Goal: Find specific page/section: Find specific page/section

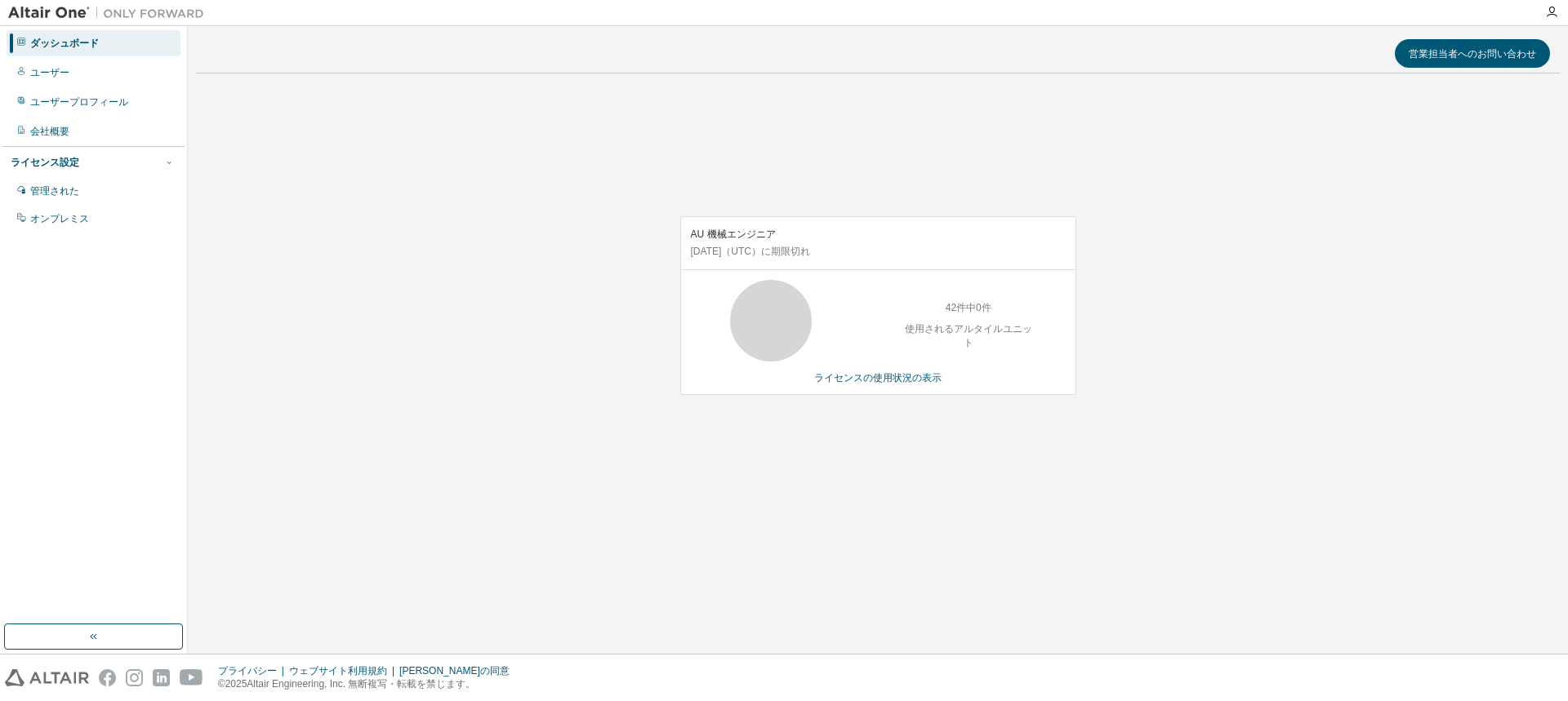
click at [1185, 590] on div "営業担当者へのお問い合わせ AU 機械エンジニア [DATE] （UTC） に期限切れ 42件中0件 使用されるアルタイルユニット ライセンスの使用状況の表示" at bounding box center [878, 339] width 1364 height 611
